Goal: Check status: Check status

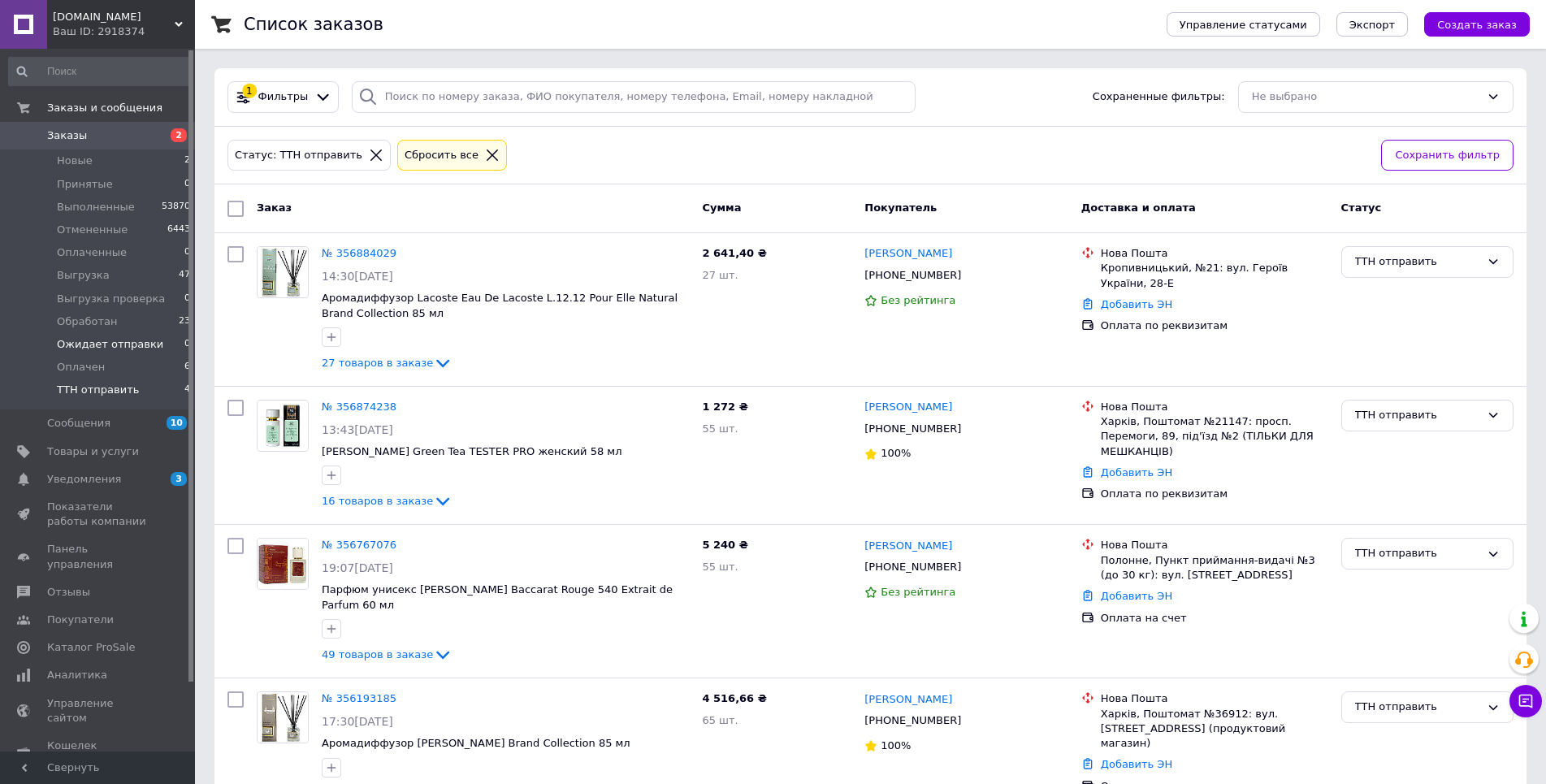
scroll to position [51, 0]
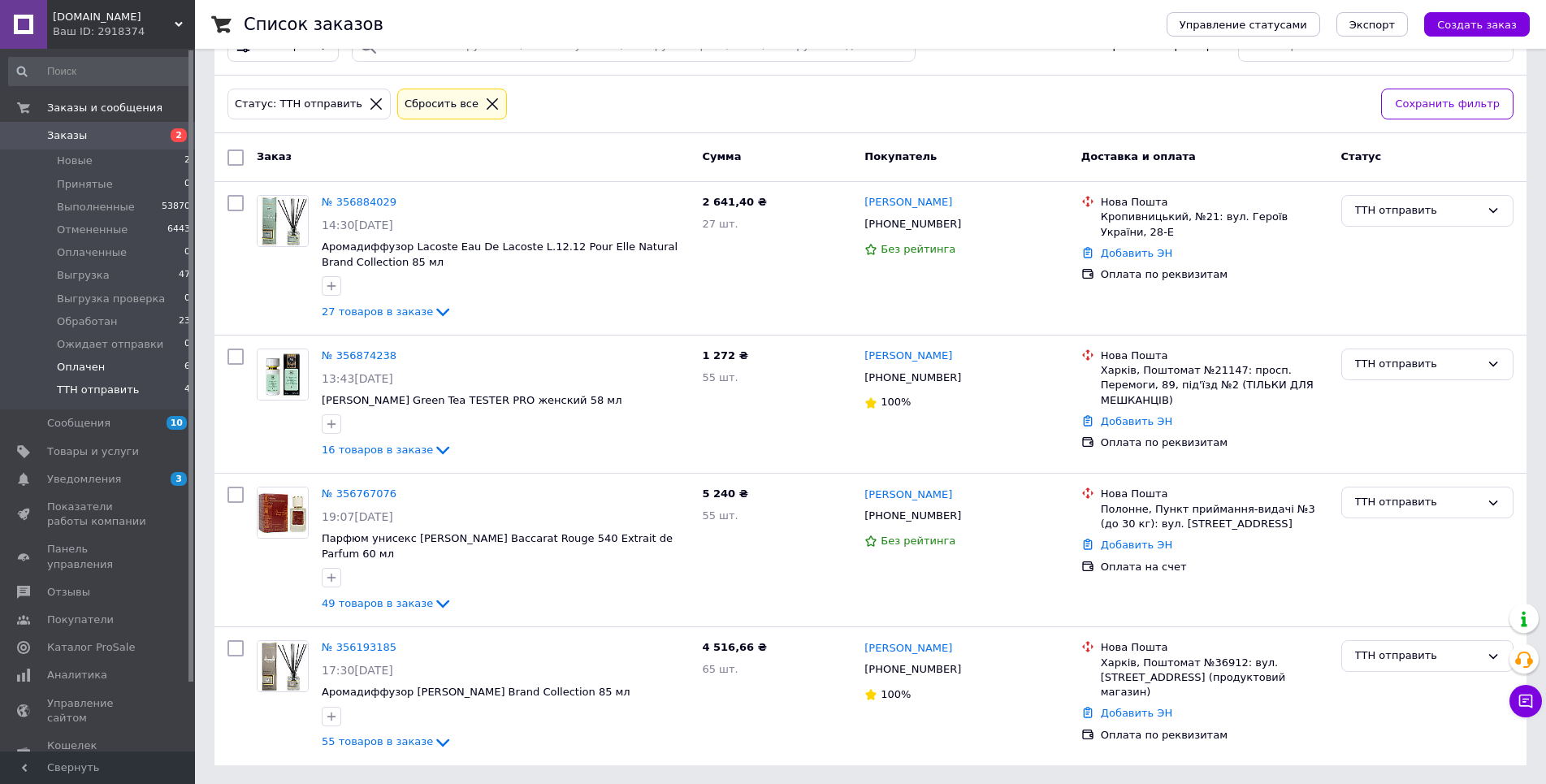
click at [102, 371] on li "Оплачен 6" at bounding box center [100, 367] width 200 height 23
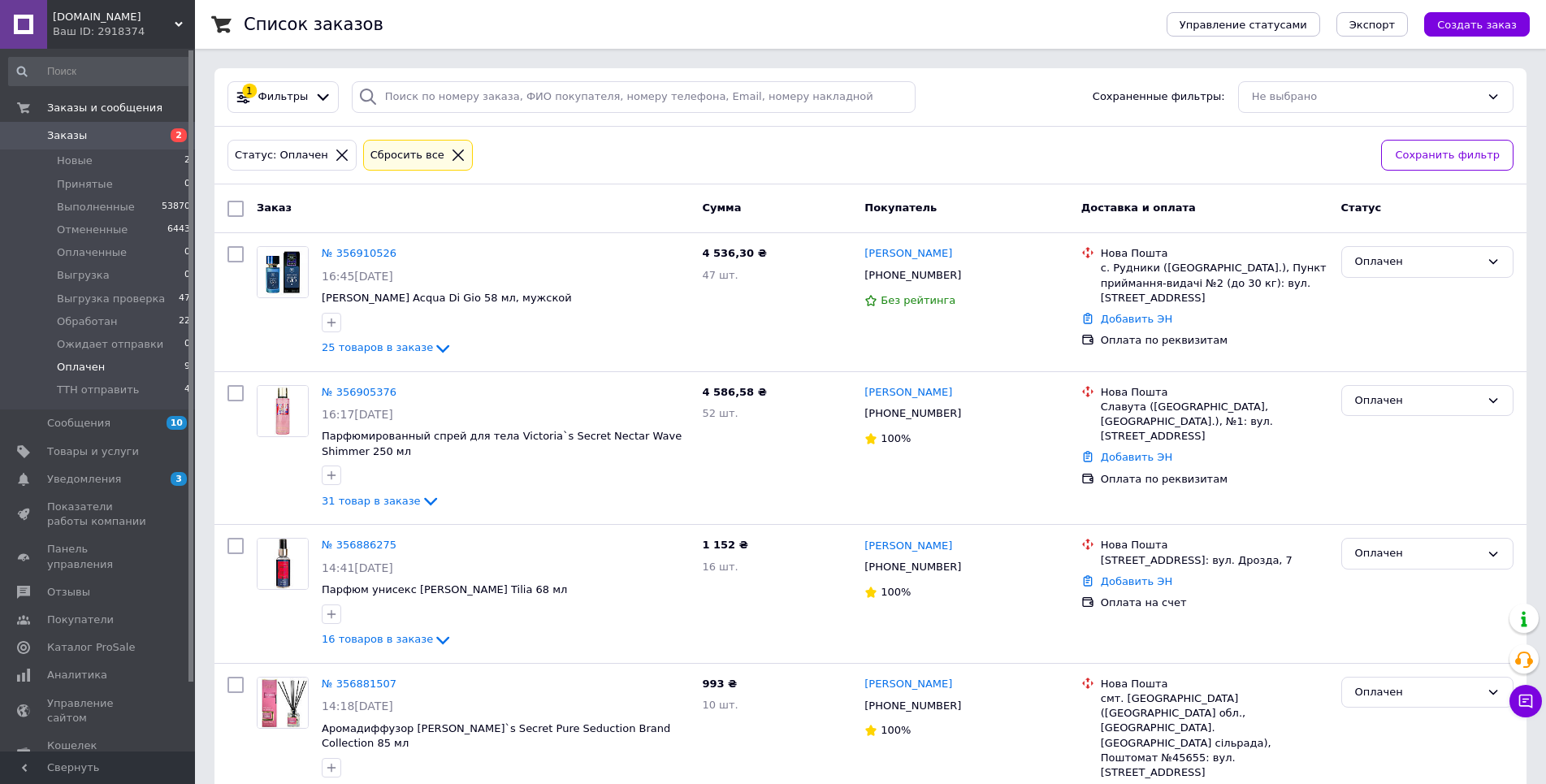
drag, startPoint x: 123, startPoint y: 384, endPoint x: 117, endPoint y: 741, distance: 357.1
click at [123, 384] on span "ТТН отправить" at bounding box center [97, 390] width 82 height 14
